Goal: Check status: Check status

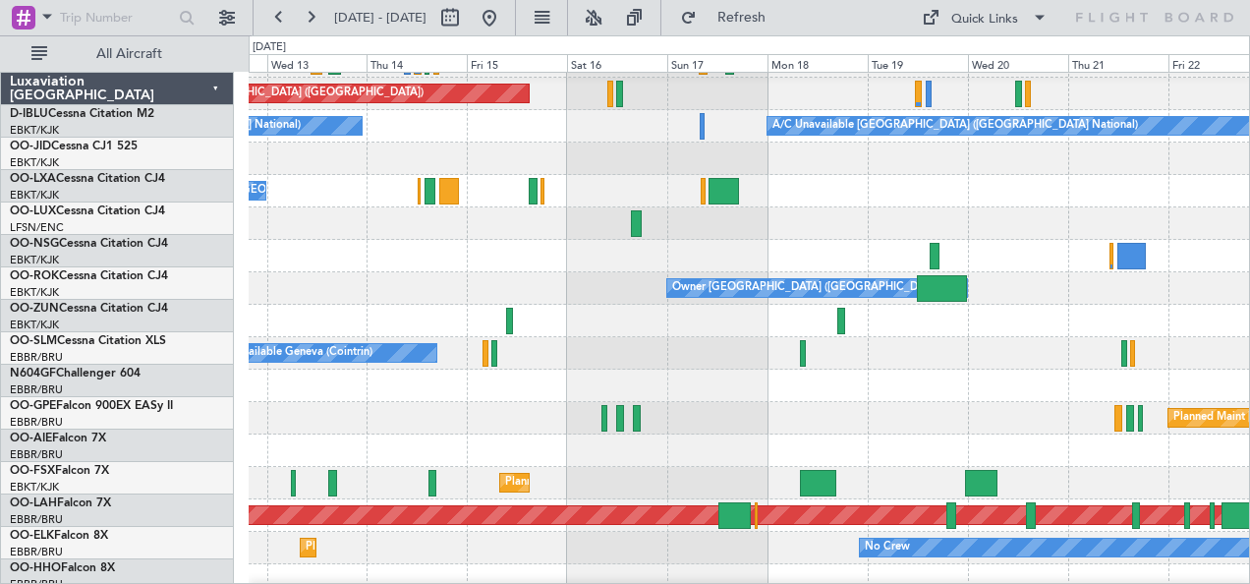
scroll to position [222, 0]
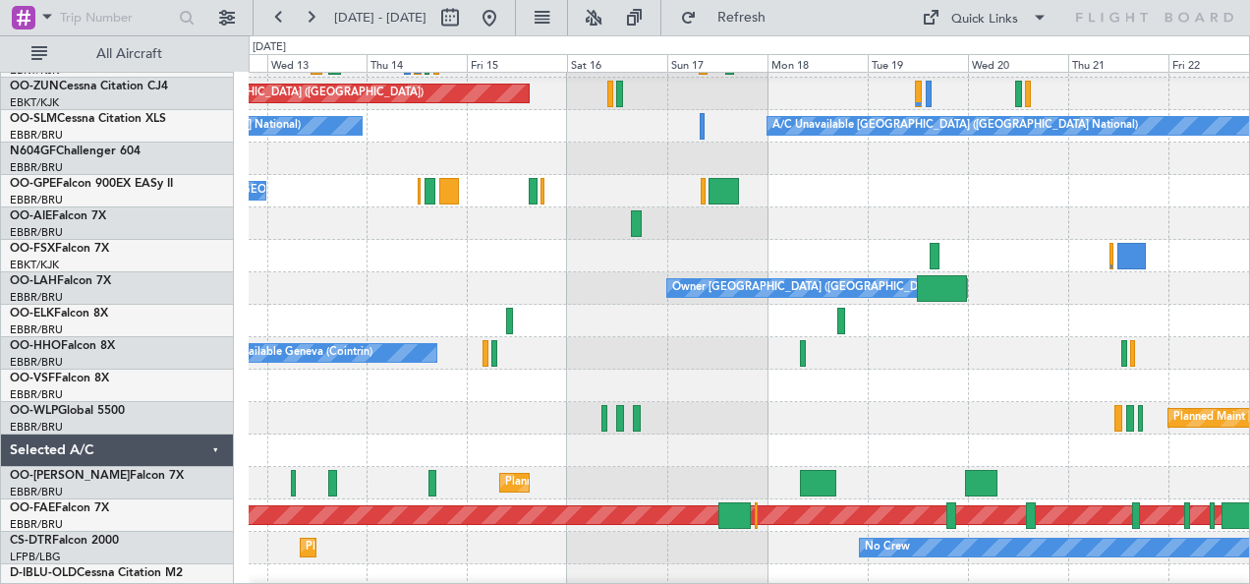
click at [375, 217] on div at bounding box center [749, 223] width 1001 height 32
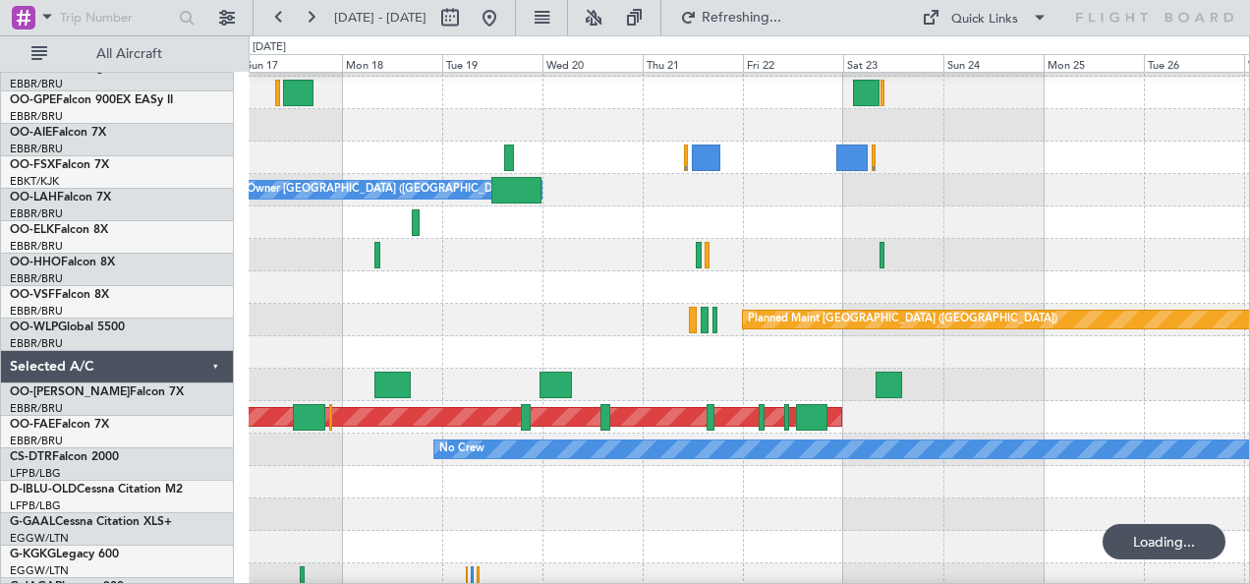
scroll to position [322, 0]
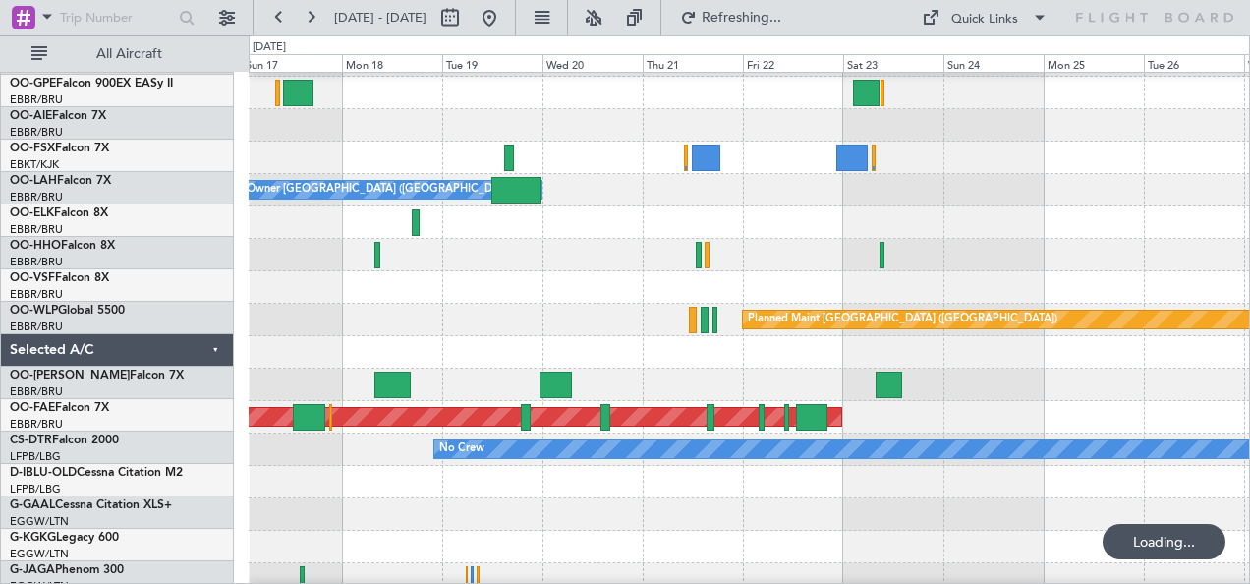
click at [410, 249] on div "A/C Unavailable Geneva (Cointrin)" at bounding box center [749, 255] width 1001 height 32
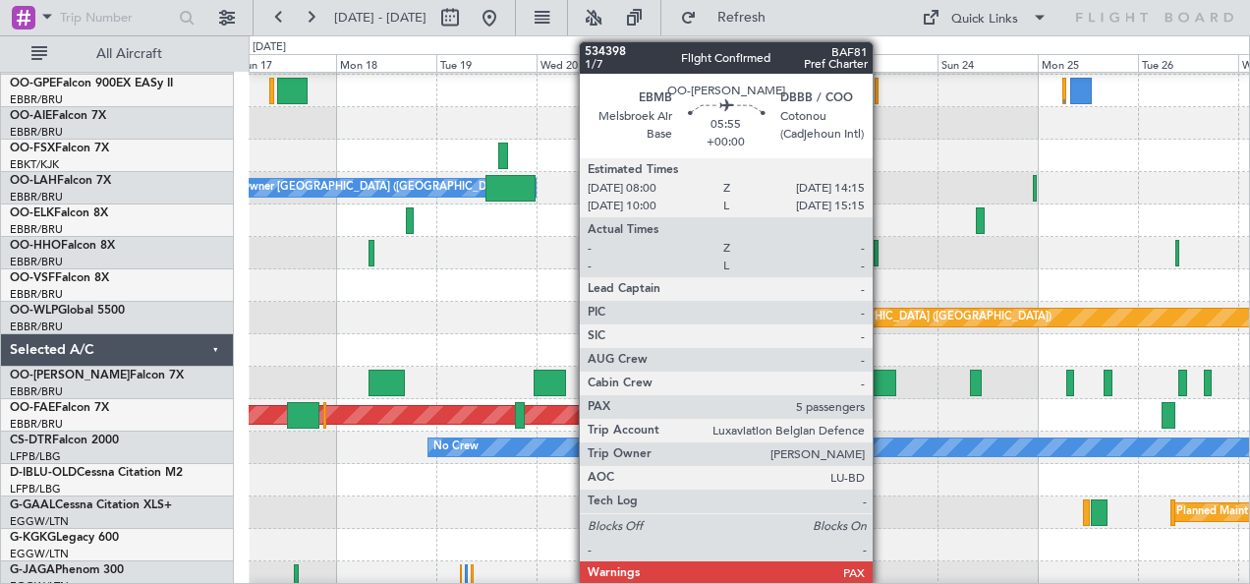
click at [882, 381] on div at bounding box center [883, 382] width 27 height 27
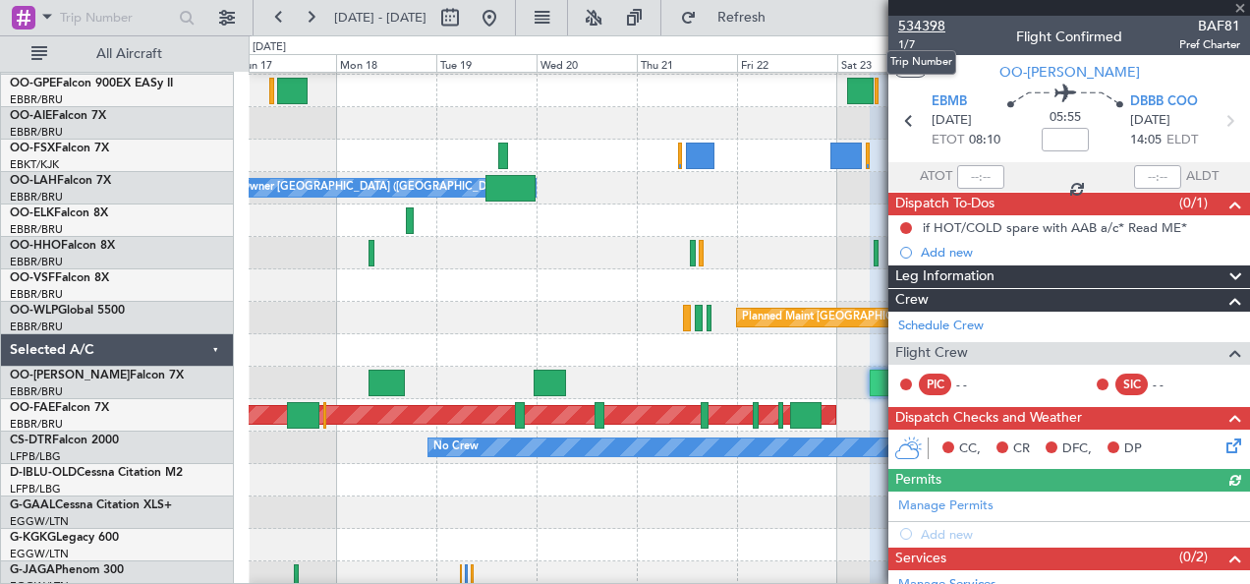
click at [933, 28] on span "534398" at bounding box center [921, 26] width 47 height 21
